Goal: Task Accomplishment & Management: Complete application form

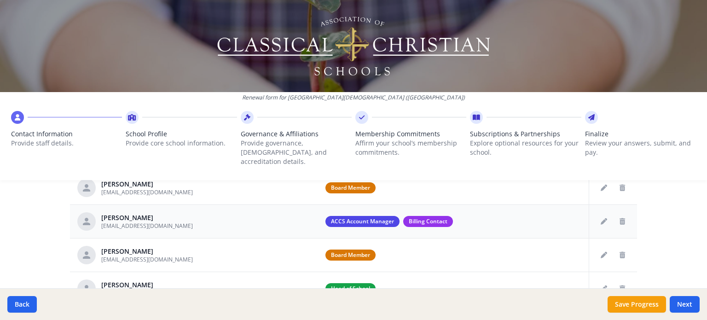
scroll to position [92, 0]
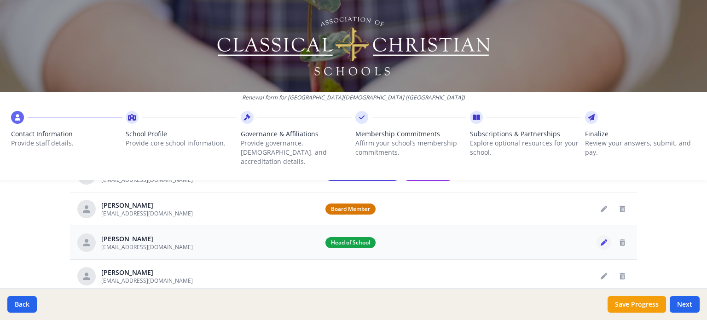
click at [597, 236] on button "Edit staff" at bounding box center [604, 242] width 15 height 15
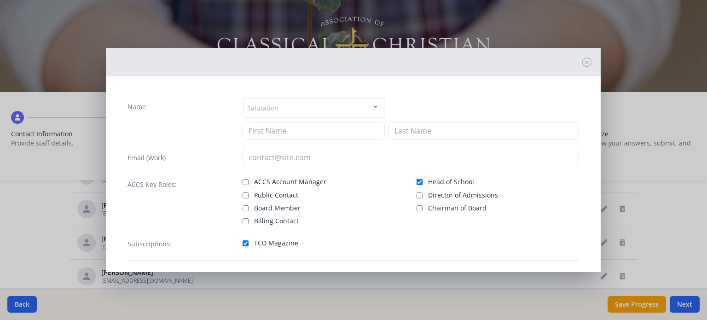
type input "Sheila"
type input "Suders"
type input "shsuders@citadelchristian.org"
checkbox input "true"
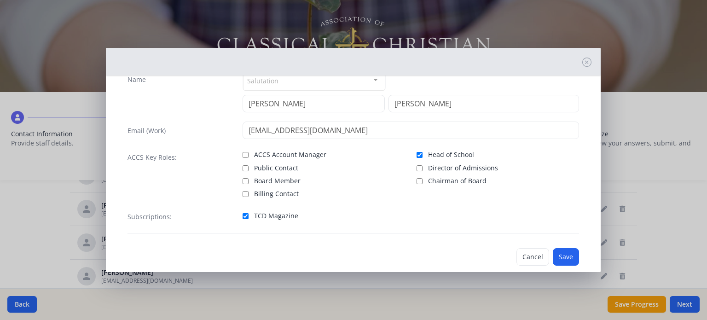
scroll to position [42, 0]
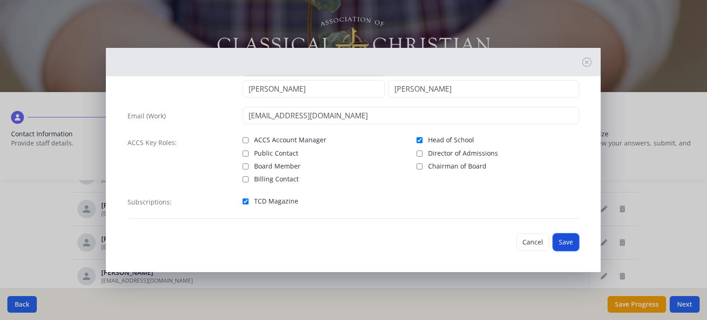
click at [561, 237] on button "Save" at bounding box center [566, 241] width 26 height 17
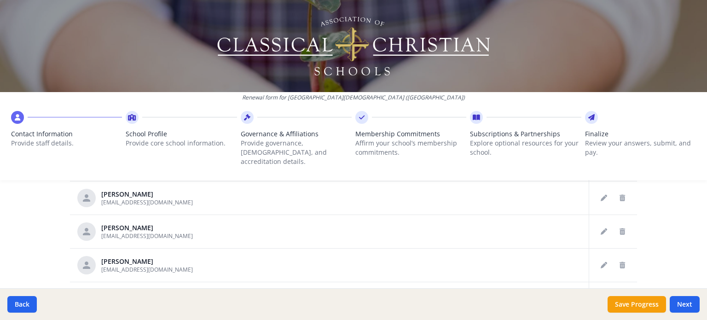
scroll to position [530, 0]
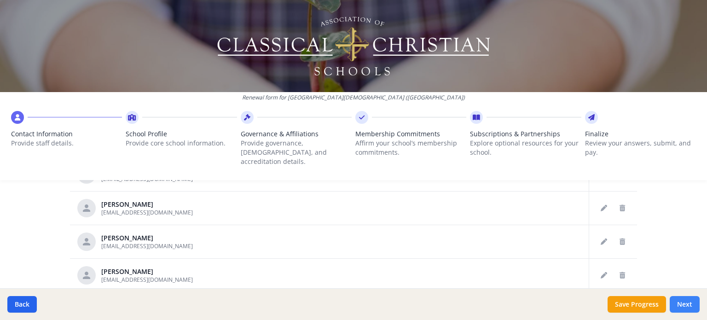
click at [681, 302] on button "Next" at bounding box center [685, 304] width 30 height 17
type input "(979) 830-0991"
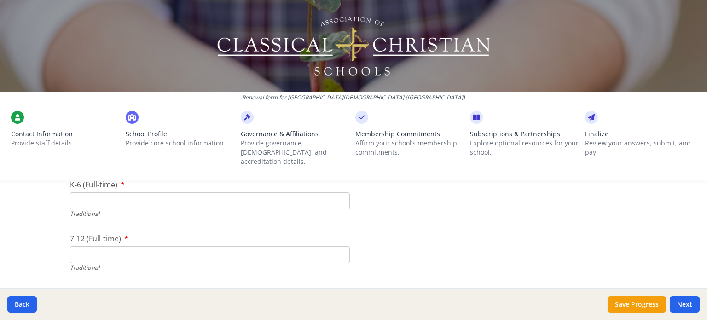
scroll to position [1980, 0]
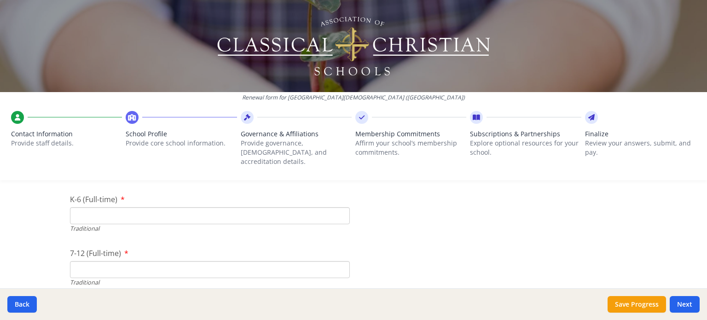
click at [108, 207] on input "K-6 (Full-time)" at bounding box center [210, 215] width 280 height 17
type input "43"
click at [101, 261] on input "7-12 (Full-time)" at bounding box center [210, 269] width 280 height 17
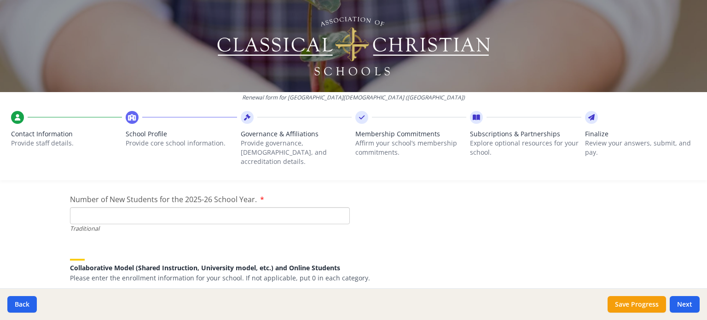
scroll to position [2072, 0]
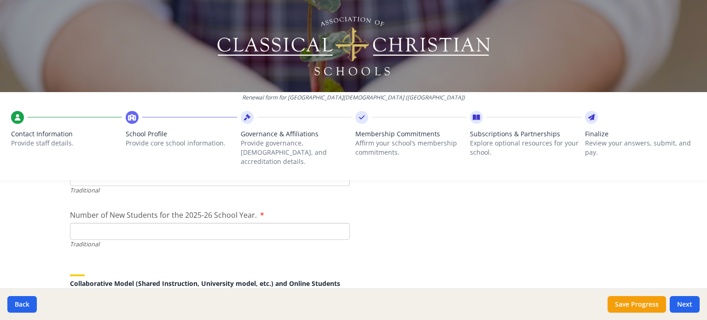
type input "4"
click at [95, 223] on input "Number of New Students for the 2025-26 School Year." at bounding box center [210, 231] width 280 height 17
type input "17"
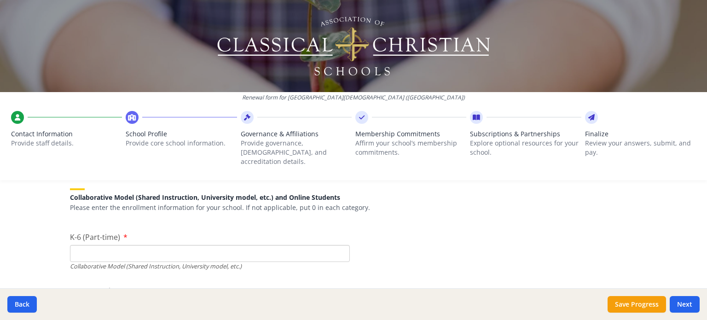
scroll to position [2164, 0]
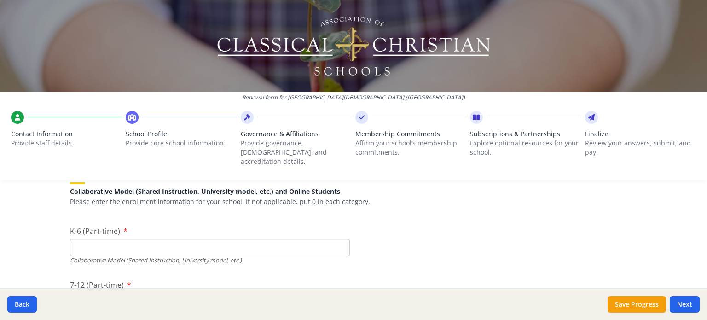
click at [96, 239] on input "K-6 (Part-time)" at bounding box center [210, 247] width 280 height 17
type input "16"
click at [39, 238] on div "Renewal form for Citadel Christian School (TX) Contact Information Provide staf…" at bounding box center [353, 160] width 707 height 320
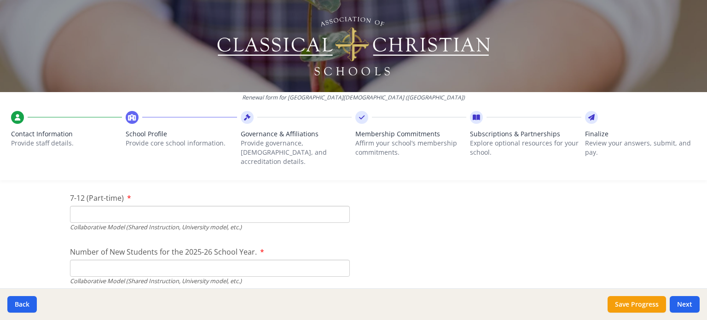
scroll to position [2256, 0]
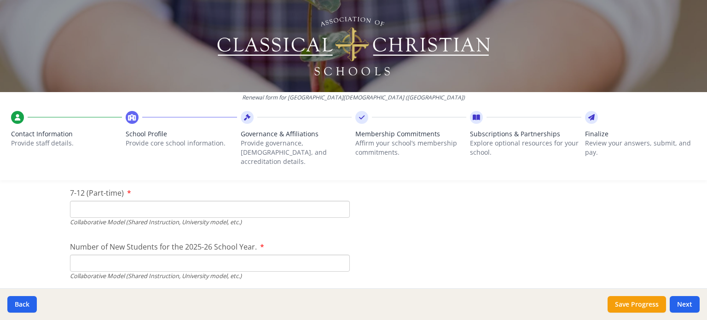
click at [77, 201] on input "7-12 (Part-time)" at bounding box center [210, 209] width 280 height 17
type input "33"
click at [88, 56] on input "Number of New Students for the 2025-26 School Year." at bounding box center [210, 47] width 280 height 17
type input "40"
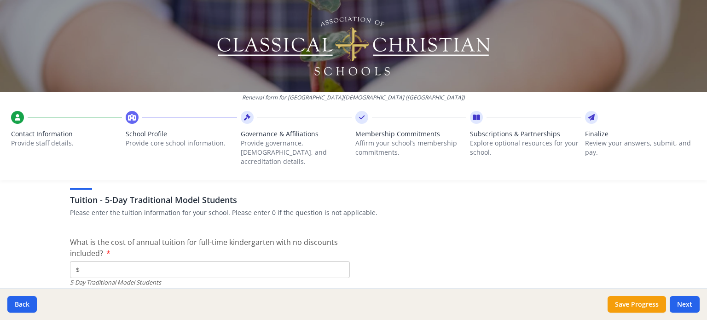
scroll to position [2394, 0]
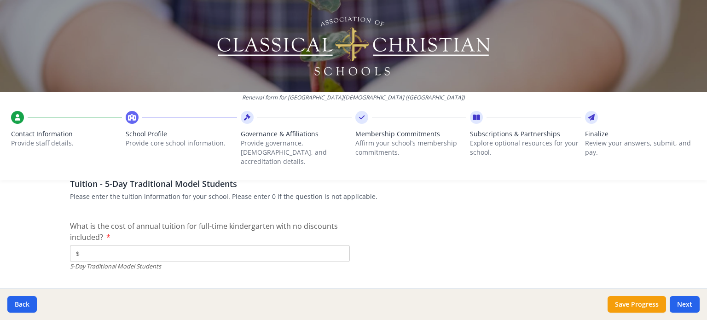
click at [232, 246] on input "$" at bounding box center [210, 253] width 280 height 17
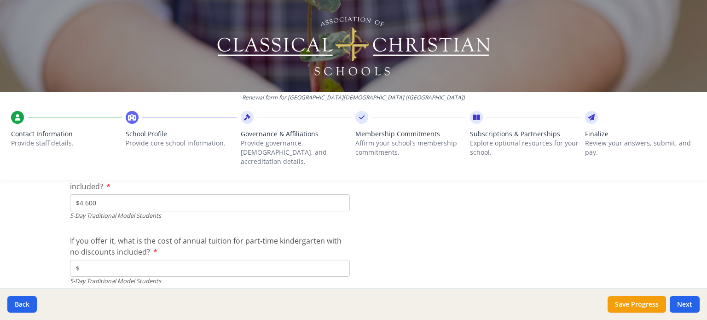
scroll to position [2486, 0]
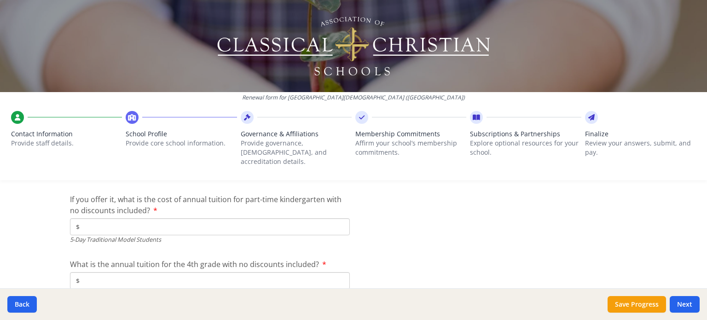
type input "$4 600"
click at [181, 218] on input "$" at bounding box center [210, 226] width 280 height 17
type input "$4 000"
click at [53, 250] on div "Renewal form for Citadel Christian School (TX) Contact Information Provide staf…" at bounding box center [353, 160] width 707 height 320
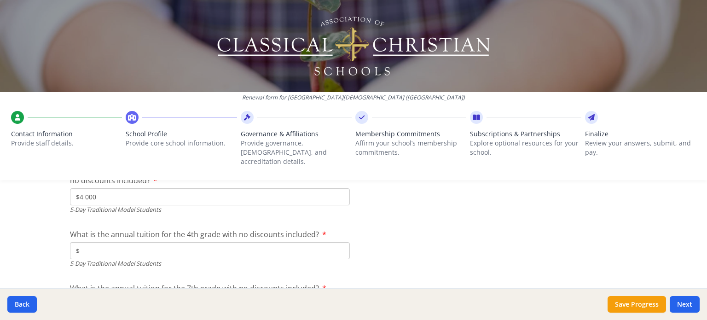
scroll to position [2532, 0]
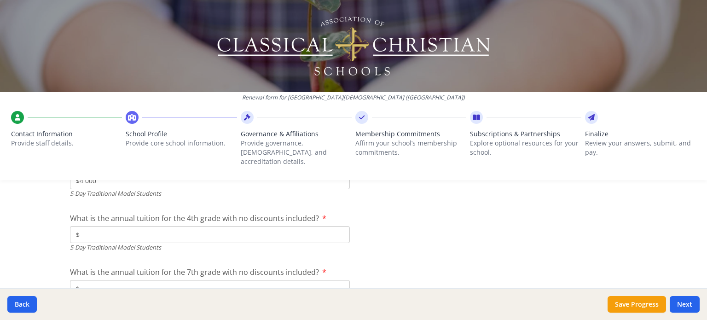
click at [93, 226] on input "$" at bounding box center [210, 234] width 280 height 17
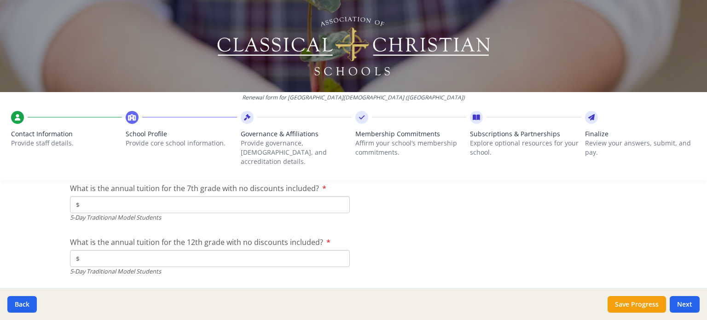
scroll to position [2624, 0]
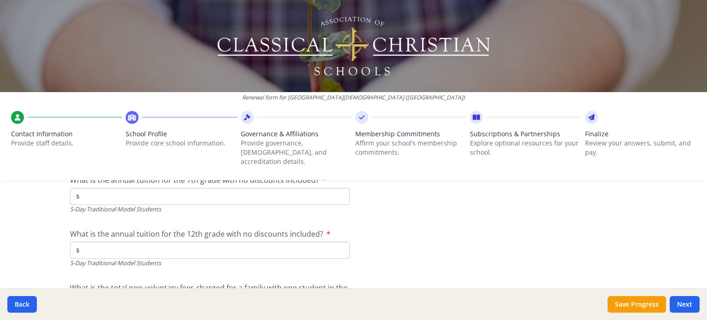
type input "$6 200"
click at [88, 188] on input "$" at bounding box center [210, 196] width 280 height 17
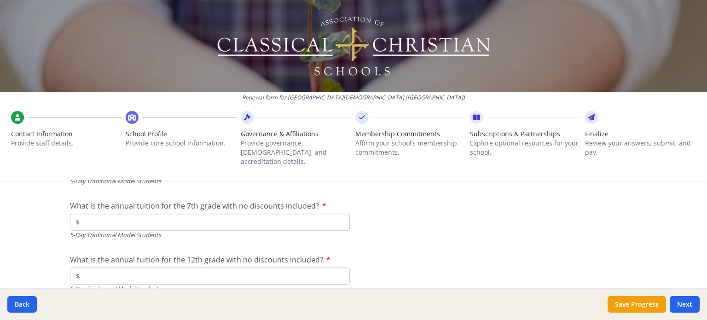
scroll to position [2578, 0]
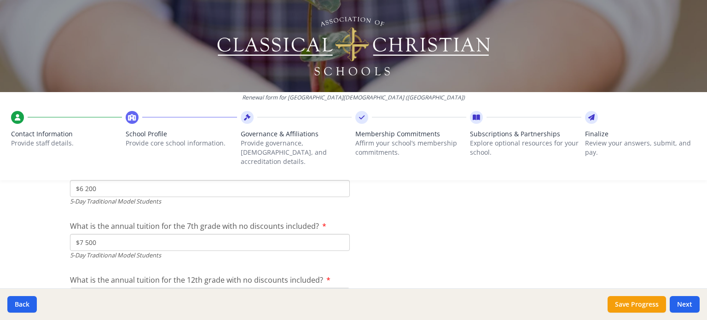
type input "$7 500"
click at [23, 229] on div "Renewal form for Citadel Christian School (TX) Contact Information Provide staf…" at bounding box center [353, 160] width 707 height 320
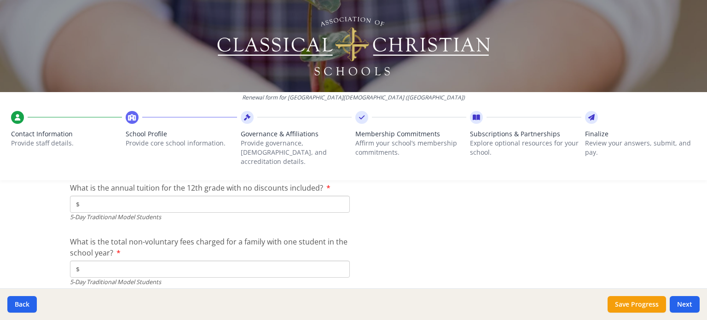
click at [86, 196] on input "$" at bounding box center [210, 204] width 280 height 17
type input "$8 500"
click at [94, 261] on input "$" at bounding box center [210, 269] width 280 height 17
type input "$150.00"
click at [48, 250] on div "Renewal form for Citadel Christian School (TX) Contact Information Provide staf…" at bounding box center [353, 160] width 707 height 320
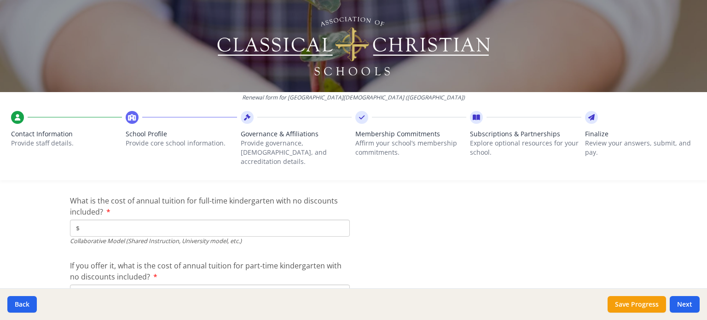
scroll to position [2854, 0]
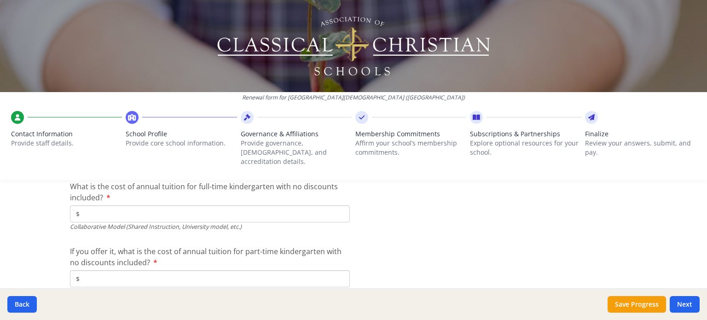
type input "$4 000"
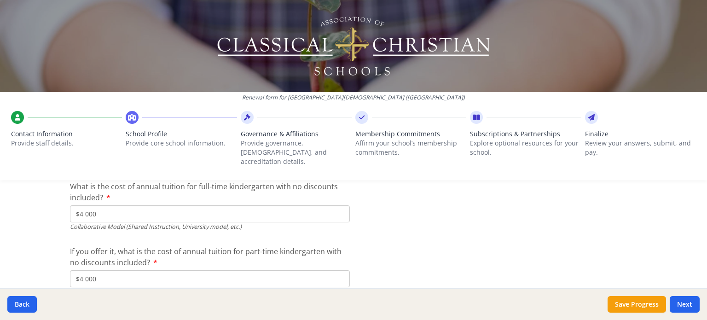
click at [54, 243] on div "Renewal form for Citadel Christian School (TX) Contact Information Provide staf…" at bounding box center [353, 160] width 707 height 320
drag, startPoint x: 110, startPoint y: 198, endPoint x: 65, endPoint y: 199, distance: 44.7
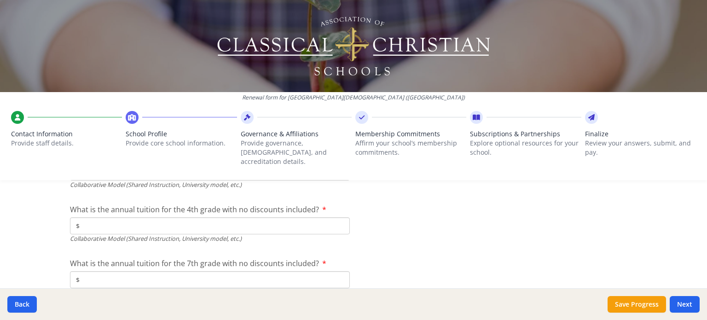
scroll to position [2946, 0]
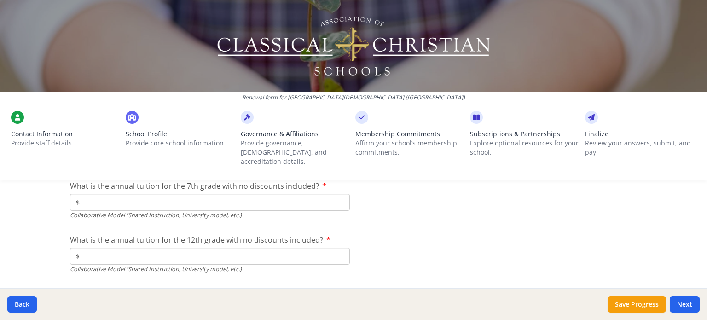
type input "$5 000"
type input "$6 000"
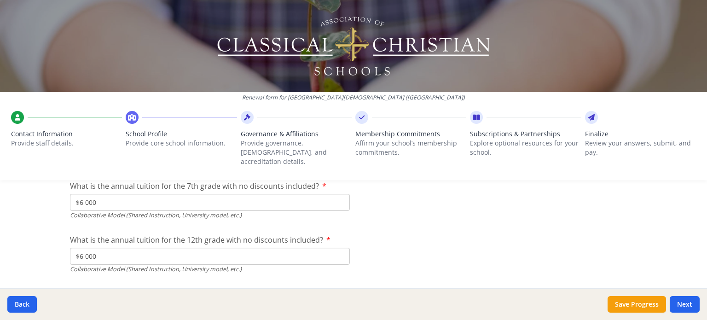
click at [53, 235] on div "Renewal form for Citadel Christian School (TX) Contact Information Provide staf…" at bounding box center [353, 160] width 707 height 320
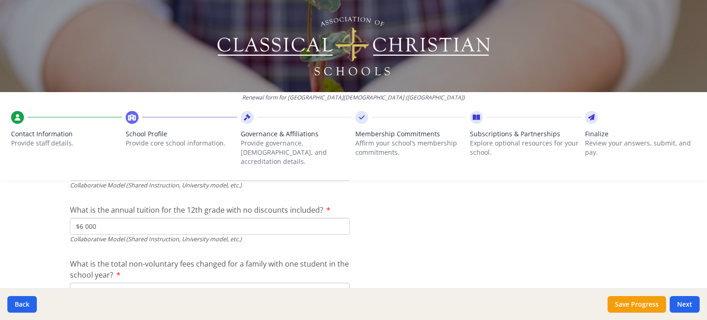
scroll to position [3084, 0]
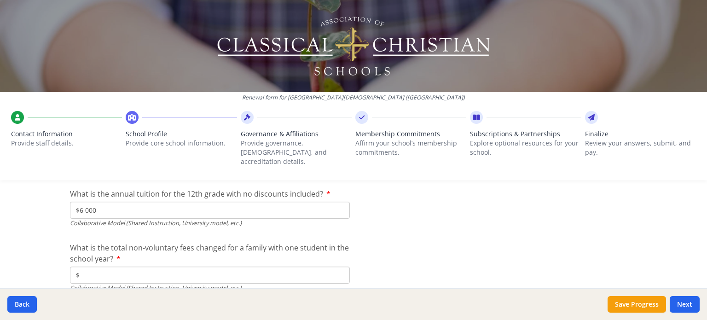
click at [89, 268] on input "$" at bounding box center [210, 275] width 280 height 17
type input "$150.00"
click at [38, 246] on div "Renewal form for Citadel Christian School (TX) Contact Information Provide staf…" at bounding box center [353, 160] width 707 height 320
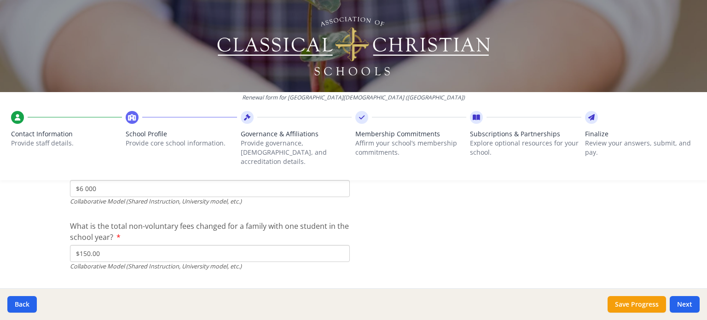
scroll to position [3118, 0]
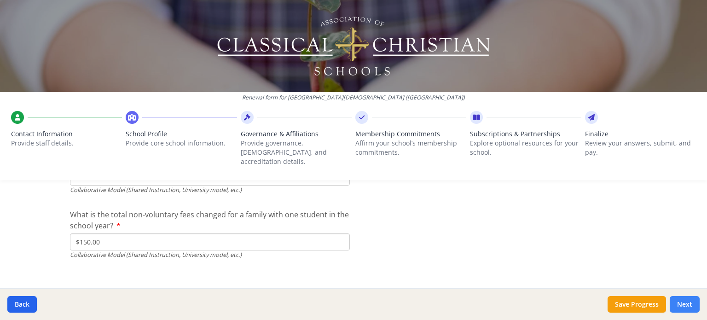
click at [681, 303] on button "Next" at bounding box center [685, 304] width 30 height 17
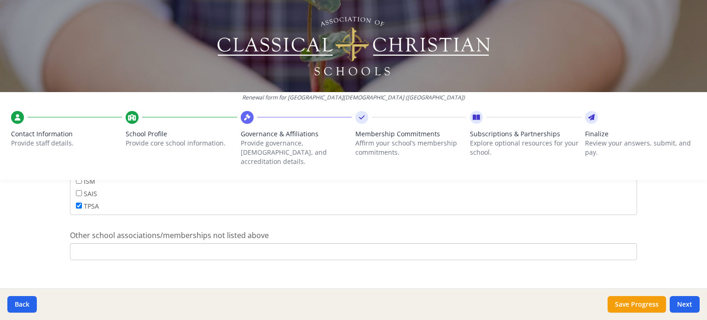
scroll to position [646, 0]
click at [197, 242] on input "Other school associations/memberships not listed above" at bounding box center [353, 250] width 567 height 17
type input "N"
click at [686, 302] on button "Next" at bounding box center [685, 304] width 30 height 17
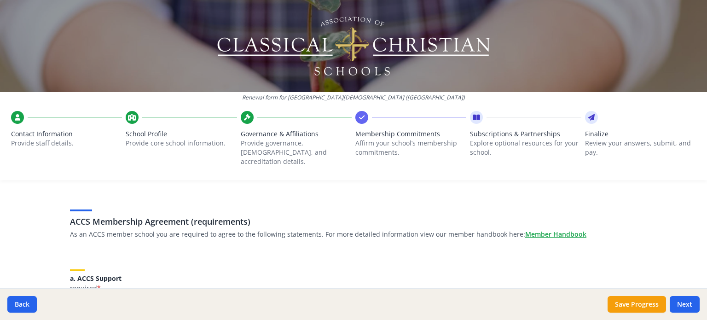
scroll to position [92, 0]
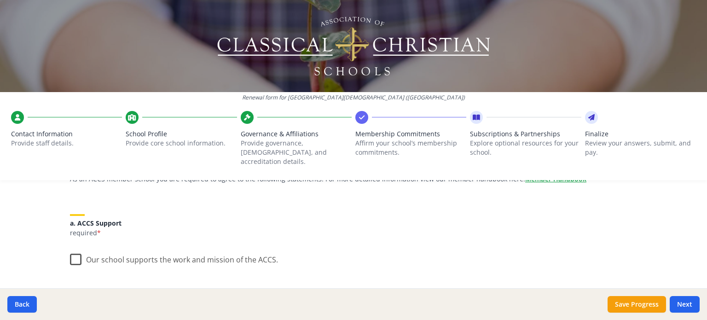
click at [70, 250] on label "Our school supports the work and mission of the ACCS." at bounding box center [174, 258] width 208 height 20
click at [0, 0] on input "Our school supports the work and mission of the ACCS." at bounding box center [0, 0] width 0 height 0
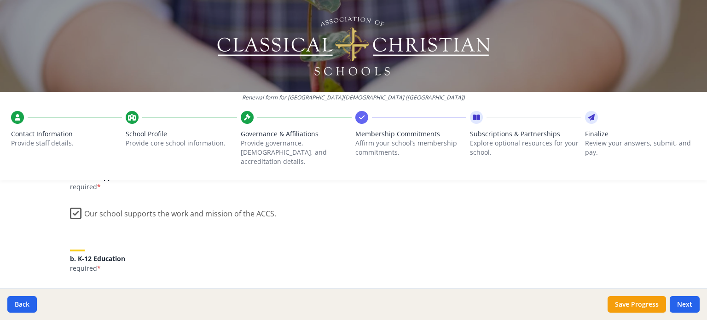
scroll to position [184, 0]
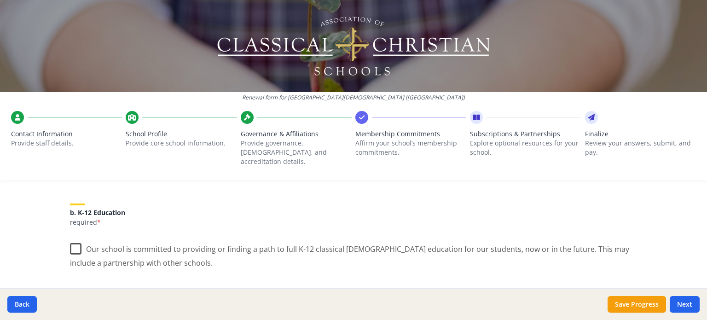
click at [71, 239] on label "Our school is committed to providing or finding a path to full K-12 classical C…" at bounding box center [353, 252] width 567 height 31
click at [0, 0] on input "Our school is committed to providing or finding a path to full K-12 classical C…" at bounding box center [0, 0] width 0 height 0
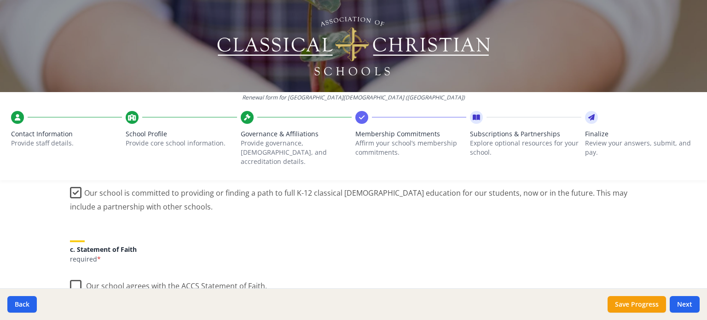
scroll to position [276, 0]
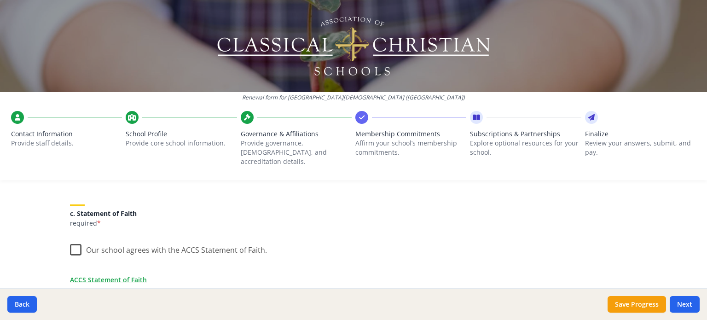
click at [70, 241] on label "Our school agrees with the ACCS Statement of Faith." at bounding box center [168, 248] width 197 height 20
click at [0, 0] on input "Our school agrees with the ACCS Statement of Faith." at bounding box center [0, 0] width 0 height 0
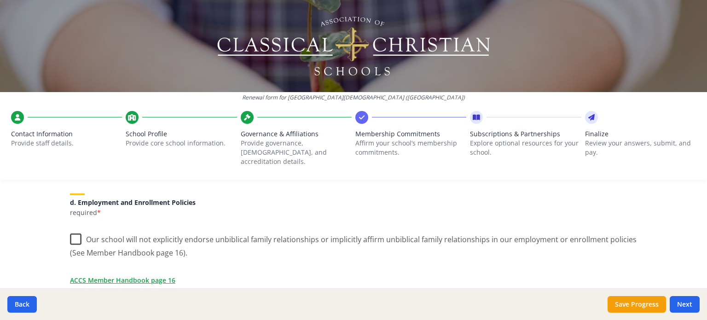
scroll to position [414, 0]
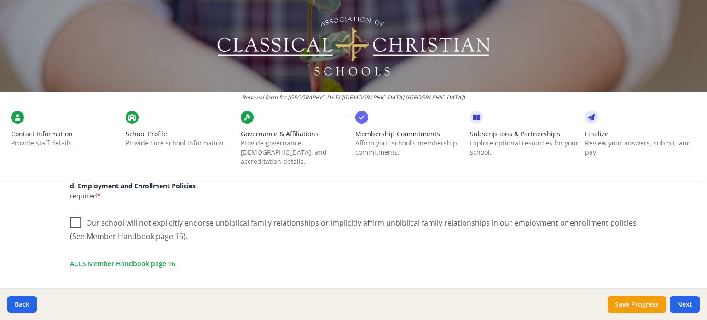
click at [79, 211] on label "Our school will not explicitly endorse unbiblical family relationships or impli…" at bounding box center [353, 226] width 567 height 31
click at [0, 0] on input "Our school will not explicitly endorse unbiblical family relationships or impli…" at bounding box center [0, 0] width 0 height 0
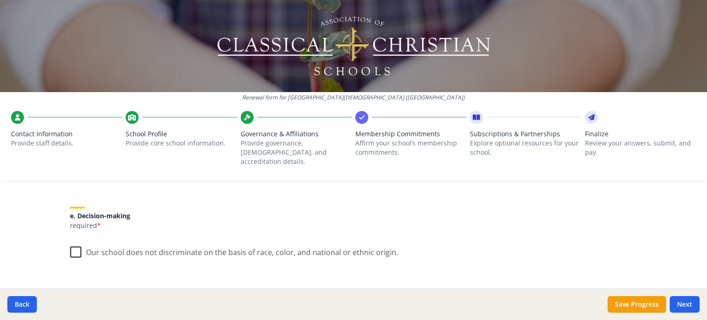
click at [70, 242] on label "Our school does not discriminate on the basis of race, color, and national or e…" at bounding box center [234, 250] width 328 height 20
click at [0, 0] on input "Our school does not discriminate on the basis of race, color, and national or e…" at bounding box center [0, 0] width 0 height 0
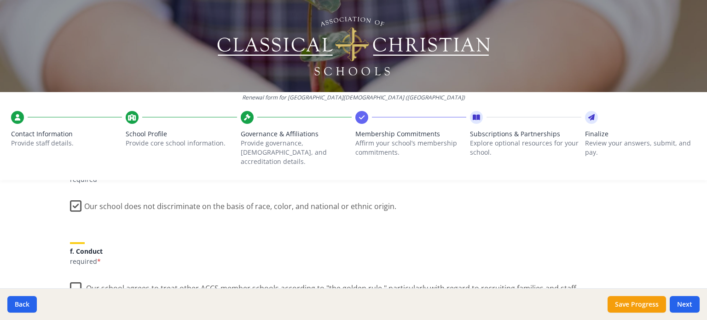
scroll to position [598, 0]
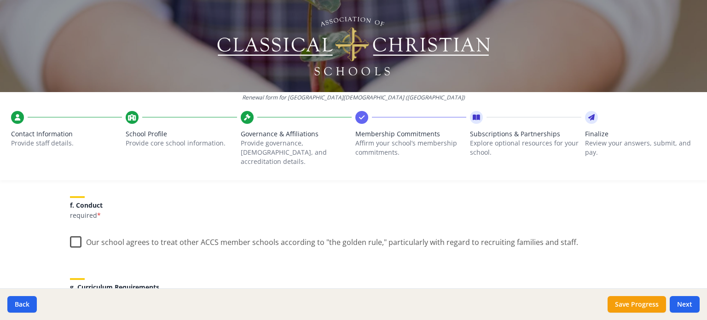
click at [72, 233] on label "Our school agrees to treat other ACCS member schools according to "the golden r…" at bounding box center [324, 240] width 508 height 20
click at [0, 0] on input "Our school agrees to treat other ACCS member schools according to "the golden r…" at bounding box center [0, 0] width 0 height 0
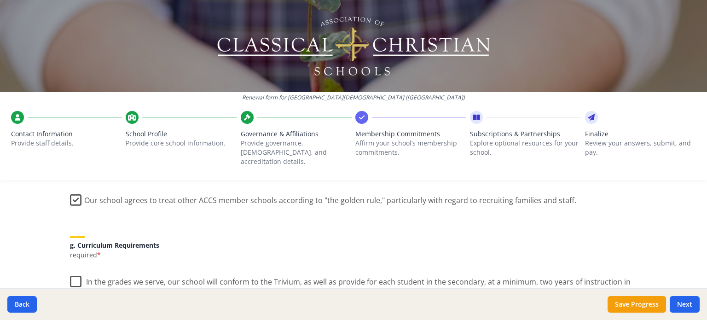
scroll to position [691, 0]
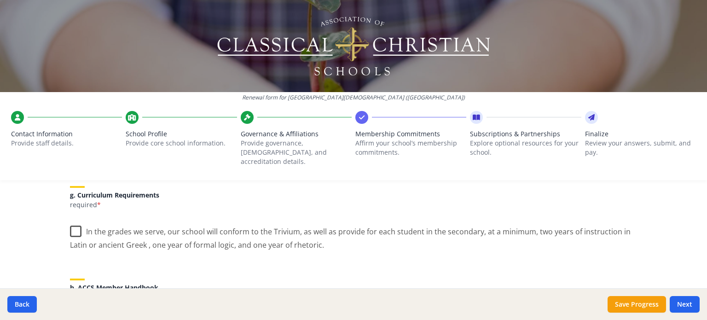
click at [74, 220] on label "In the grades we serve, our school will conform to the Trivium, as well as prov…" at bounding box center [353, 235] width 567 height 31
click at [0, 0] on input "In the grades we serve, our school will conform to the Trivium, as well as prov…" at bounding box center [0, 0] width 0 height 0
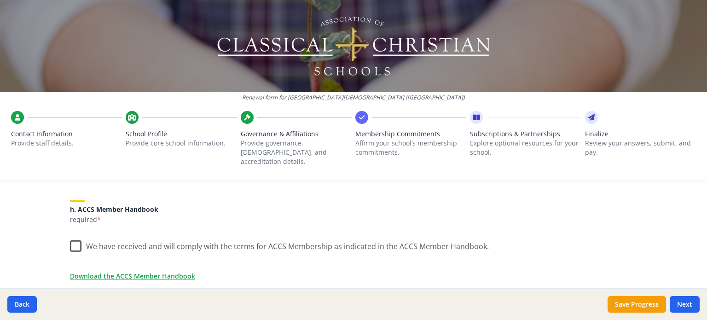
scroll to position [783, 0]
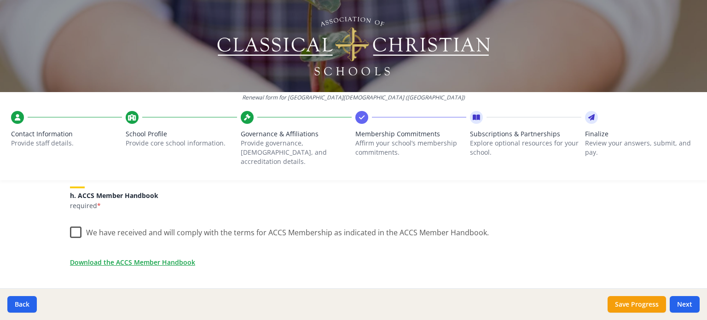
click at [75, 225] on label "We have received and will comply with the terms for ACCS Membership as indicate…" at bounding box center [279, 231] width 419 height 20
click at [0, 0] on input "We have received and will comply with the terms for ACCS Membership as indicate…" at bounding box center [0, 0] width 0 height 0
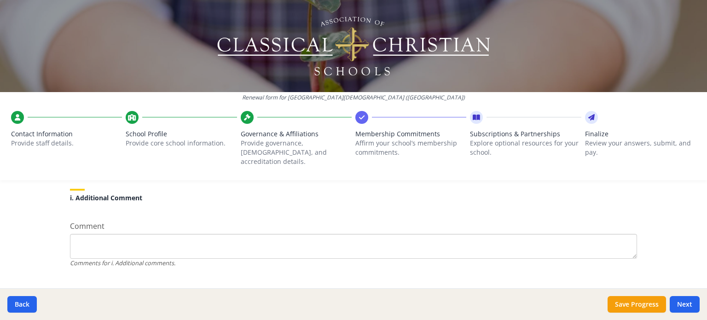
scroll to position [900, 0]
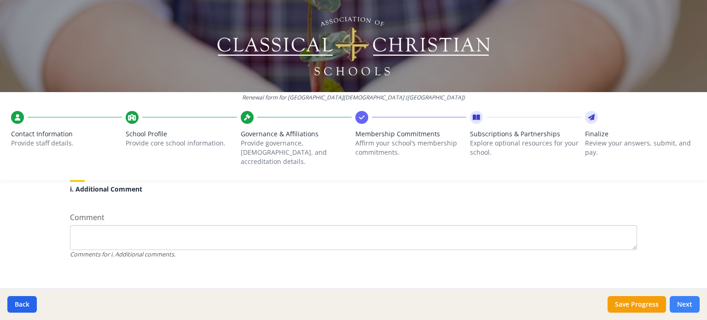
click at [684, 298] on button "Next" at bounding box center [685, 304] width 30 height 17
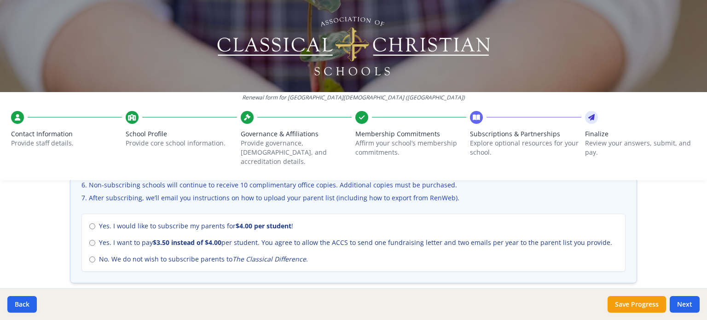
scroll to position [414, 0]
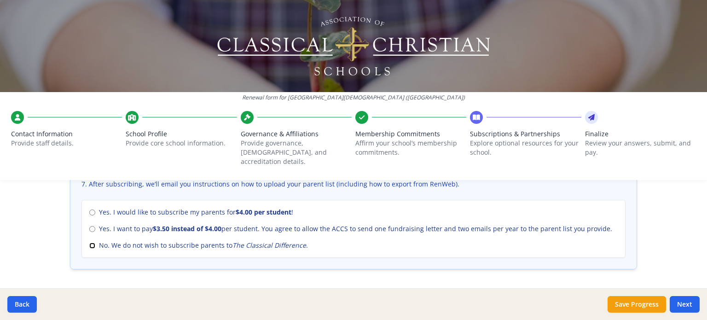
click at [90, 243] on input "No. We do not wish to subscribe parents to The Classical Difference ." at bounding box center [92, 246] width 6 height 6
radio input "true"
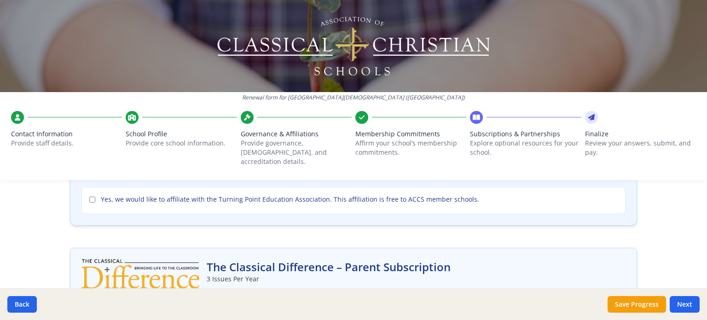
scroll to position [138, 0]
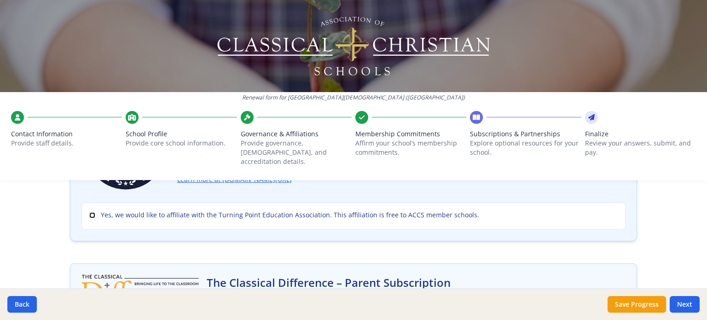
click at [89, 212] on input "Yes, we would like to affiliate with the Turning Point Education Association. T…" at bounding box center [92, 215] width 6 height 6
checkbox input "true"
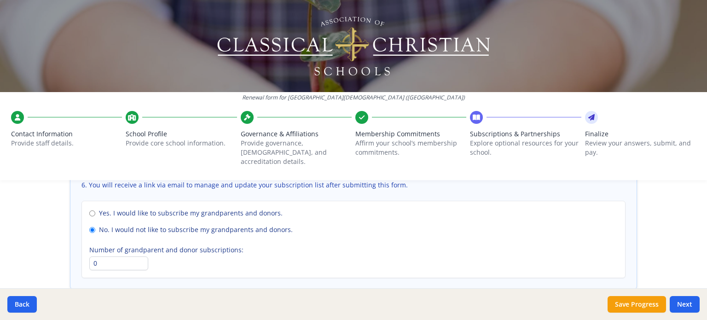
scroll to position [731, 0]
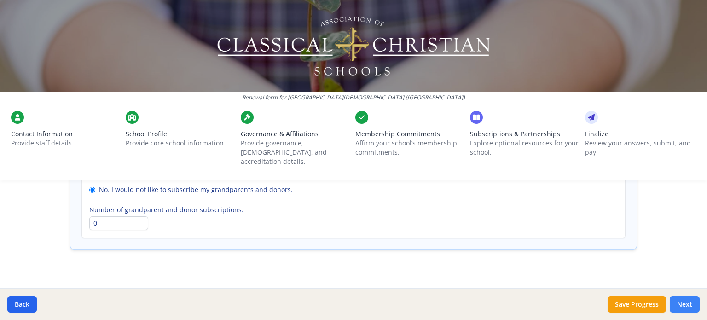
click at [680, 302] on button "Next" at bounding box center [685, 304] width 30 height 17
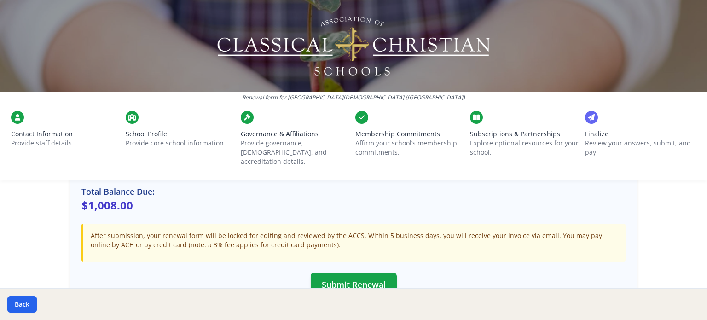
scroll to position [296, 0]
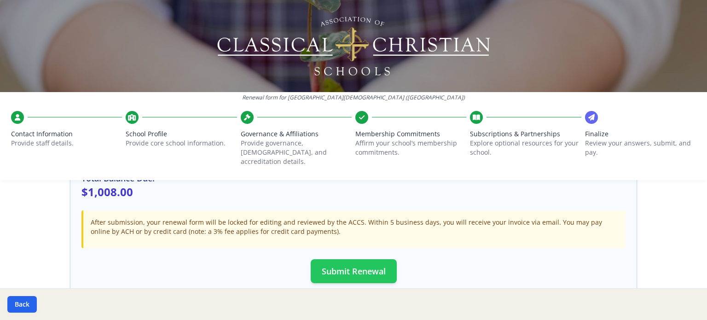
click at [362, 261] on button "Submit Renewal" at bounding box center [354, 271] width 86 height 24
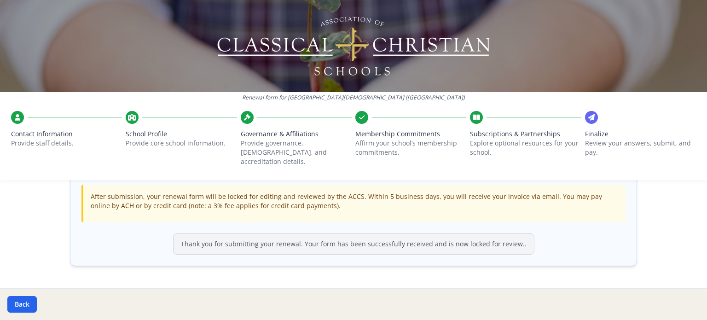
scroll to position [340, 0]
